Goal: Information Seeking & Learning: Understand process/instructions

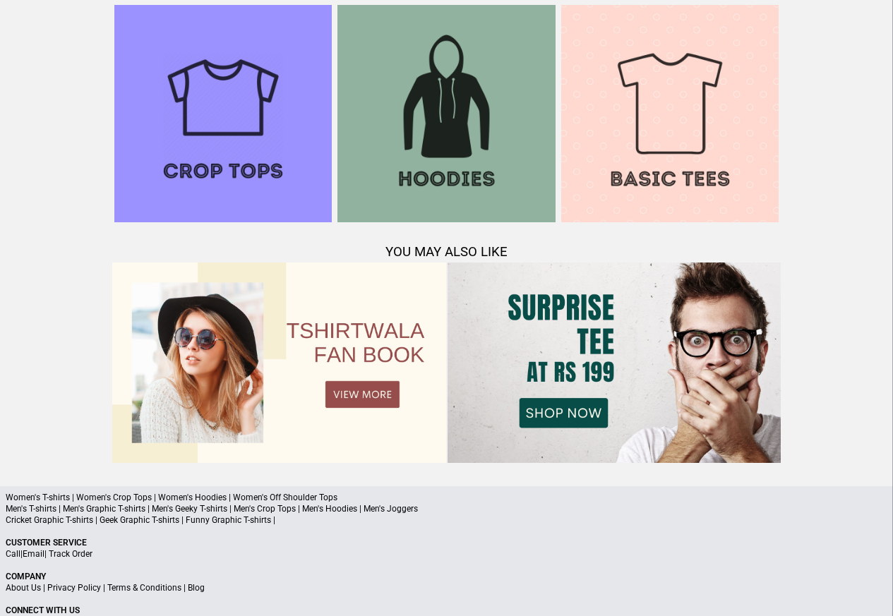
scroll to position [1362, 0]
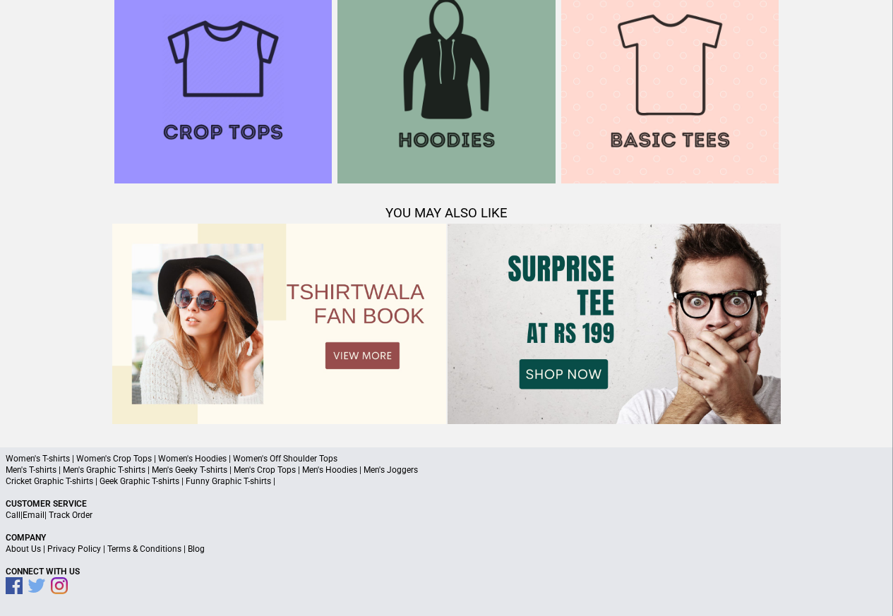
click at [142, 548] on link "Terms & Conditions" at bounding box center [144, 549] width 74 height 10
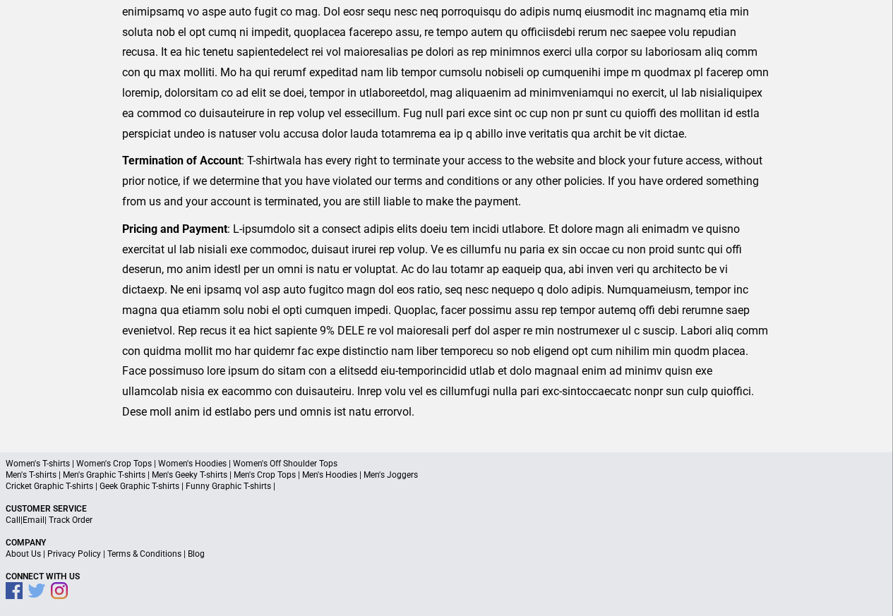
scroll to position [346, 0]
